Goal: Information Seeking & Learning: Check status

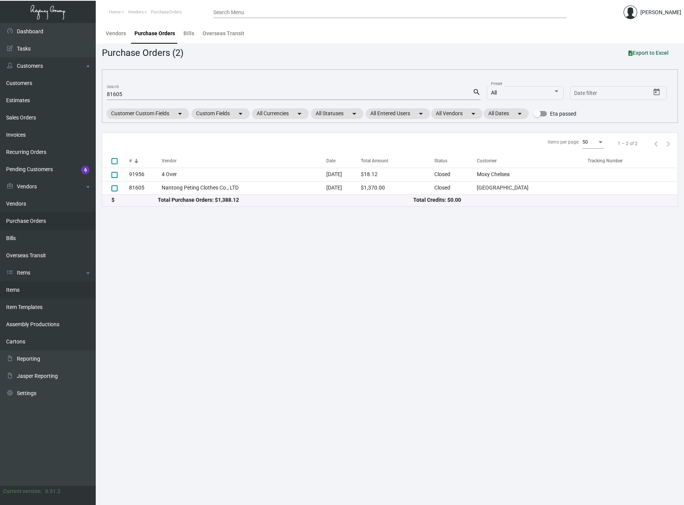
click at [16, 290] on link "Items" at bounding box center [48, 289] width 96 height 17
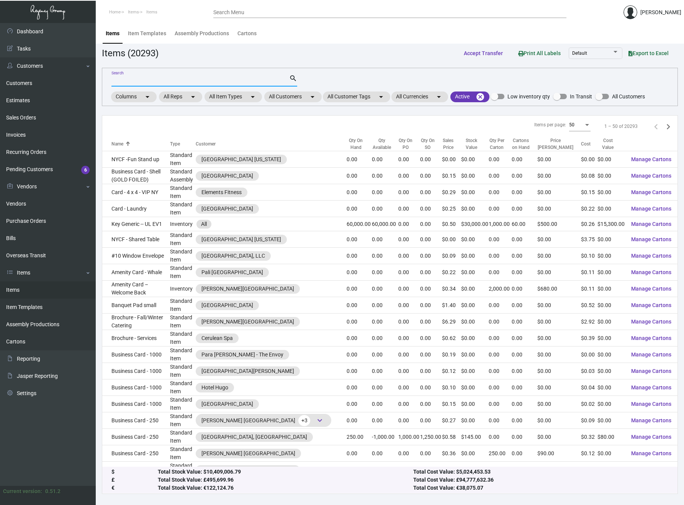
click at [164, 80] on input "Search" at bounding box center [200, 81] width 178 height 6
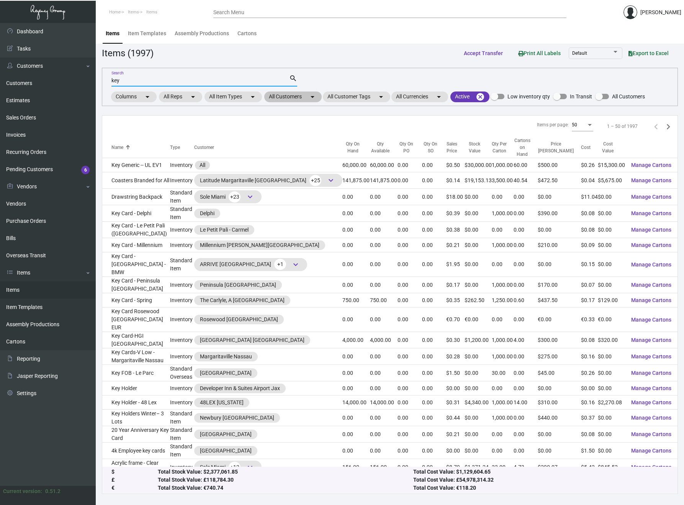
type input "key"
click at [302, 98] on mat-chip "All Customers arrow_drop_down" at bounding box center [292, 97] width 57 height 11
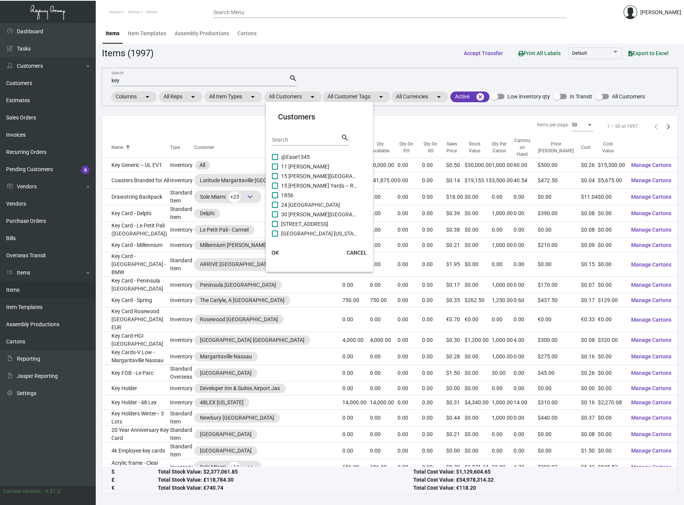
click at [291, 142] on input "Search" at bounding box center [306, 140] width 69 height 6
type input "st."
click at [273, 196] on span at bounding box center [275, 195] width 6 height 6
click at [275, 198] on input "ST. [GEOGRAPHIC_DATA]" at bounding box center [275, 198] width 0 height 0
checkbox input "true"
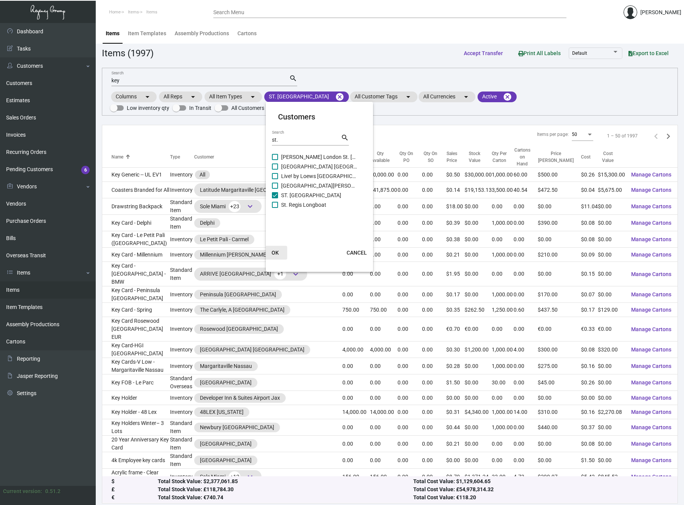
click at [273, 252] on span "OK" at bounding box center [275, 253] width 7 height 6
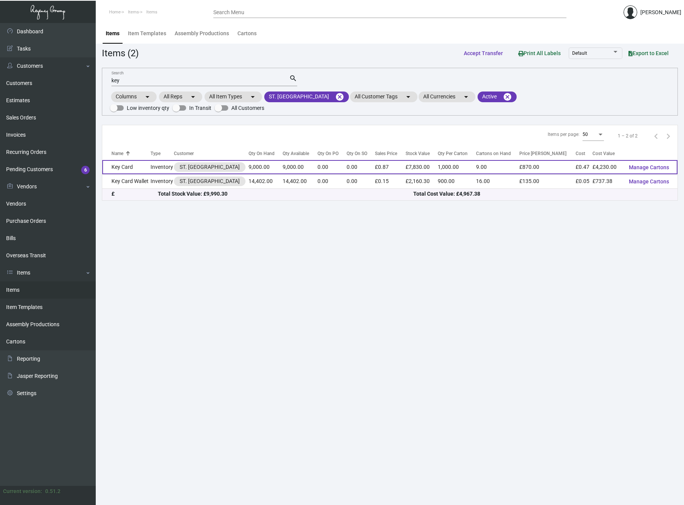
click at [126, 160] on td "Key Card" at bounding box center [126, 167] width 48 height 14
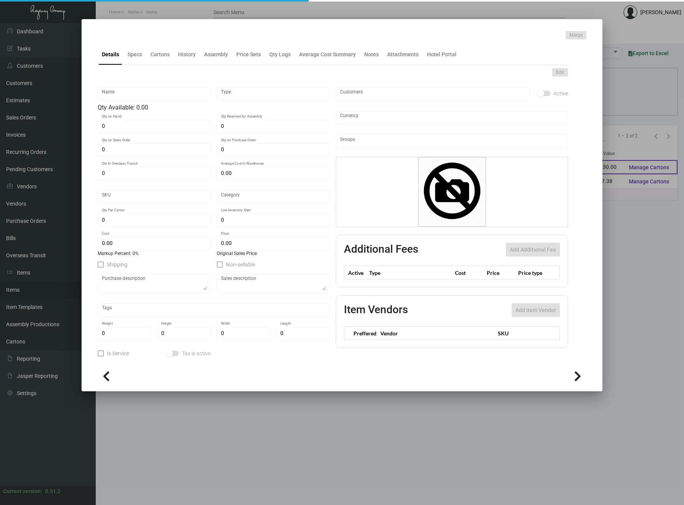
type input "Key Card"
type input "Inventory"
type input "9,000"
type input "£ 0.00"
type input "Standard"
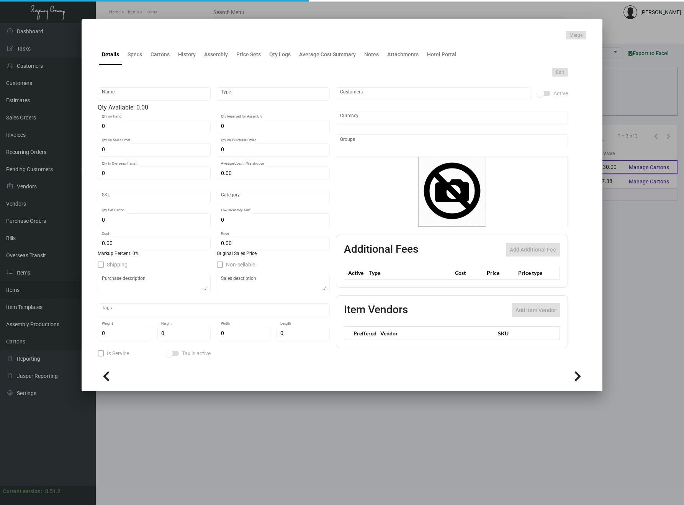
type input "1,000"
type input "£ 0.47"
type input "£ 0.87"
checkbox input "true"
type input "United Kingdom Pound £"
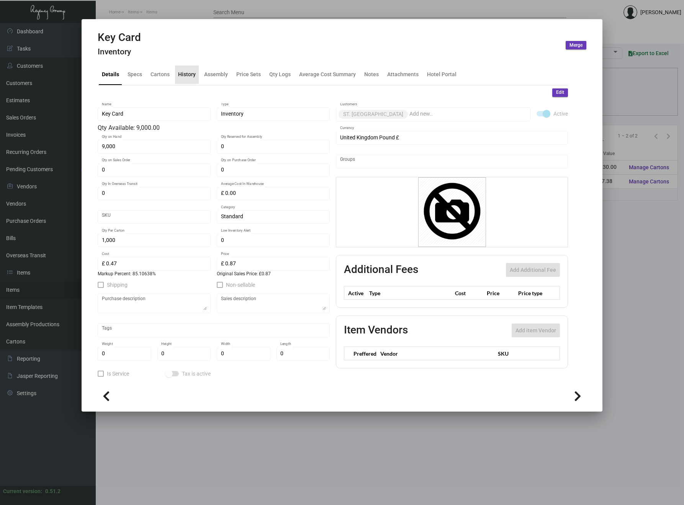
click at [186, 74] on div "History" at bounding box center [187, 74] width 18 height 8
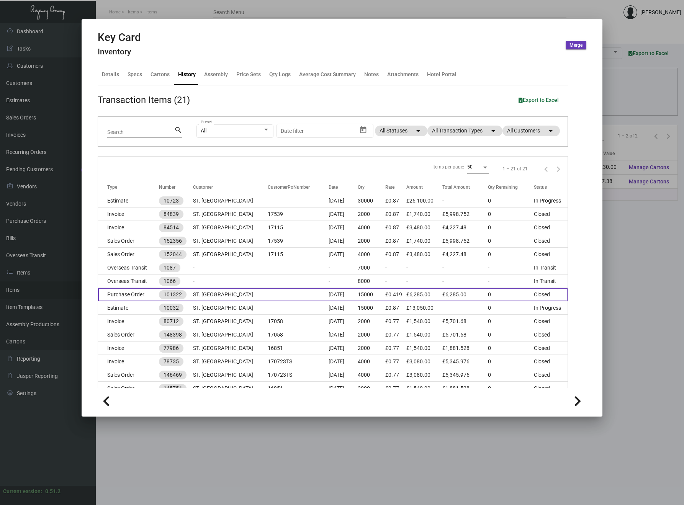
click at [135, 293] on td "Purchase Order" at bounding box center [128, 294] width 61 height 13
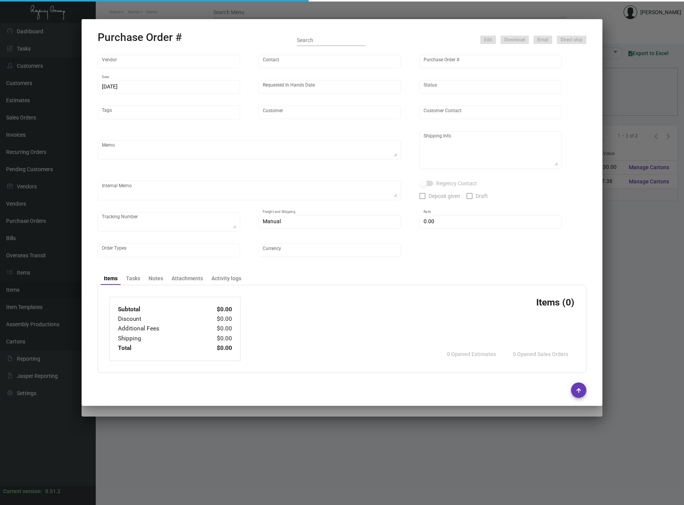
type input "CHENGDU MIND IOT TECHNOLOGY"
type input "[PERSON_NAME]"
type input "101322"
type input "[DATE]"
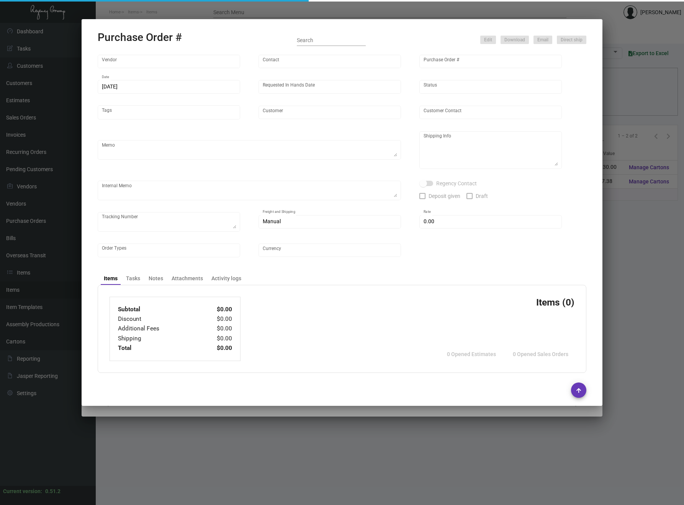
type input "ST. [GEOGRAPHIC_DATA]"
type input "[PERSON_NAME]"
type textarea "Please ship 8k by air to UK DHL Account, rest by boat. This PO will replace the…"
type textarea "Regency Group Europe Ltd [STREET_ADDRESS]"
type textarea "Amount is in USD Quantity 8000 in [GEOGRAPHIC_DATA] qb DHL £407.87 Qunatity 150…"
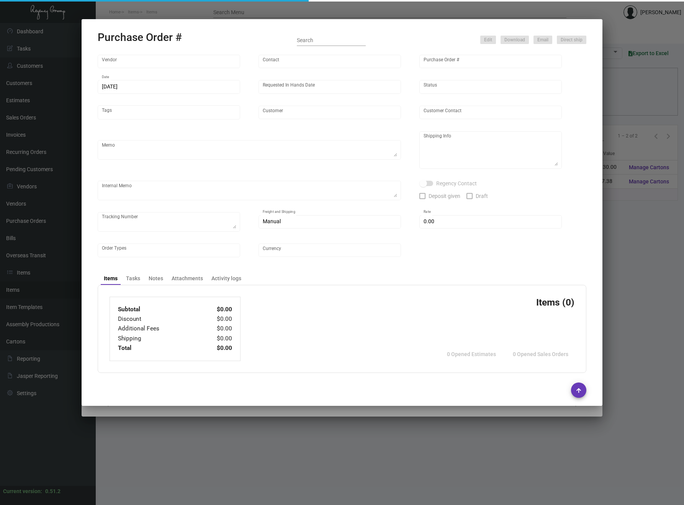
type input "£ 0.00"
type input "United Kingdom Pound £"
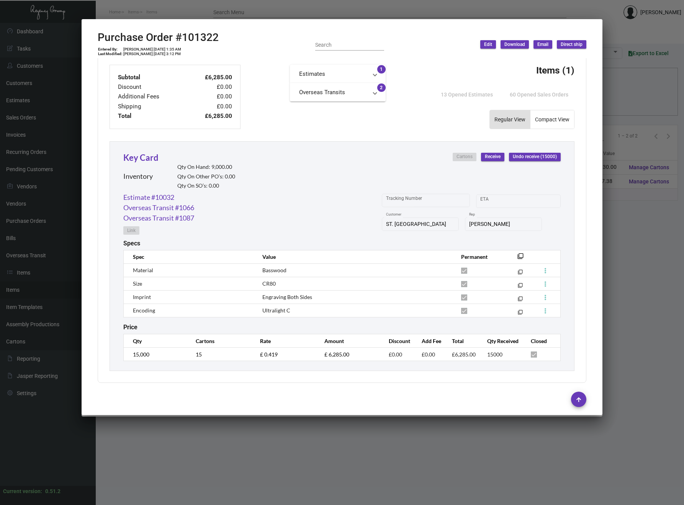
scroll to position [274, 0]
click at [97, 121] on div "CHENGDU MIND IOT TECHNOLOGY Vendor Edit Vendor [PERSON_NAME] Contact 101322 Pur…" at bounding box center [341, 222] width 507 height 328
click at [110, 9] on div at bounding box center [342, 252] width 684 height 505
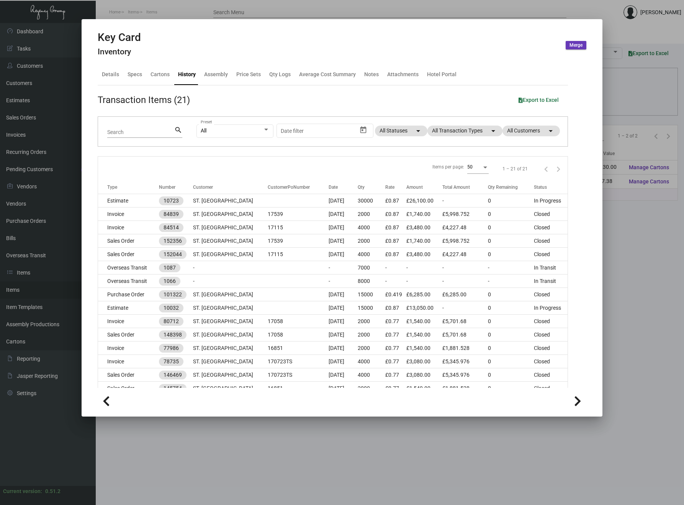
click at [147, 10] on div at bounding box center [342, 252] width 684 height 505
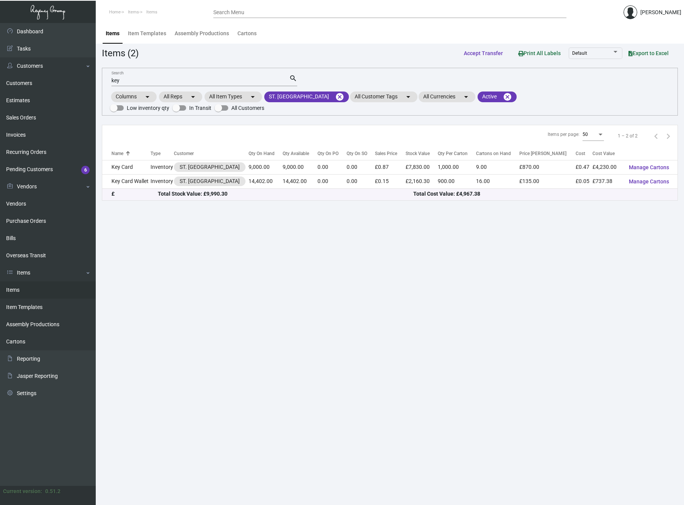
click at [140, 228] on main "Items Item Templates Assembly Productions Cartons Items (2) Accept Transfer Pri…" at bounding box center [390, 264] width 588 height 482
